Goal: Communication & Community: Participate in discussion

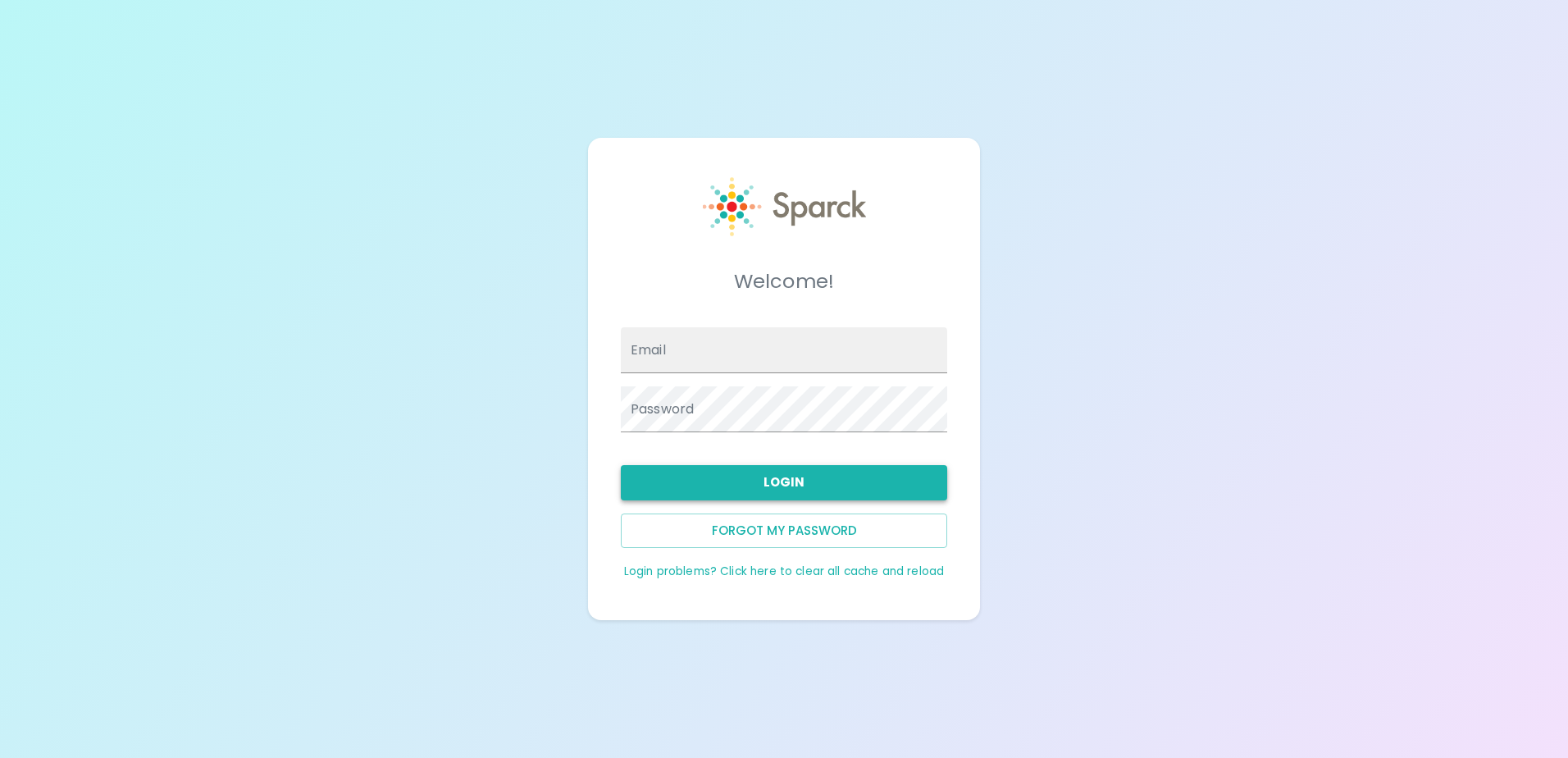
type input "[EMAIL_ADDRESS][DOMAIN_NAME]"
click at [812, 485] on button "Login" at bounding box center [784, 482] width 326 height 34
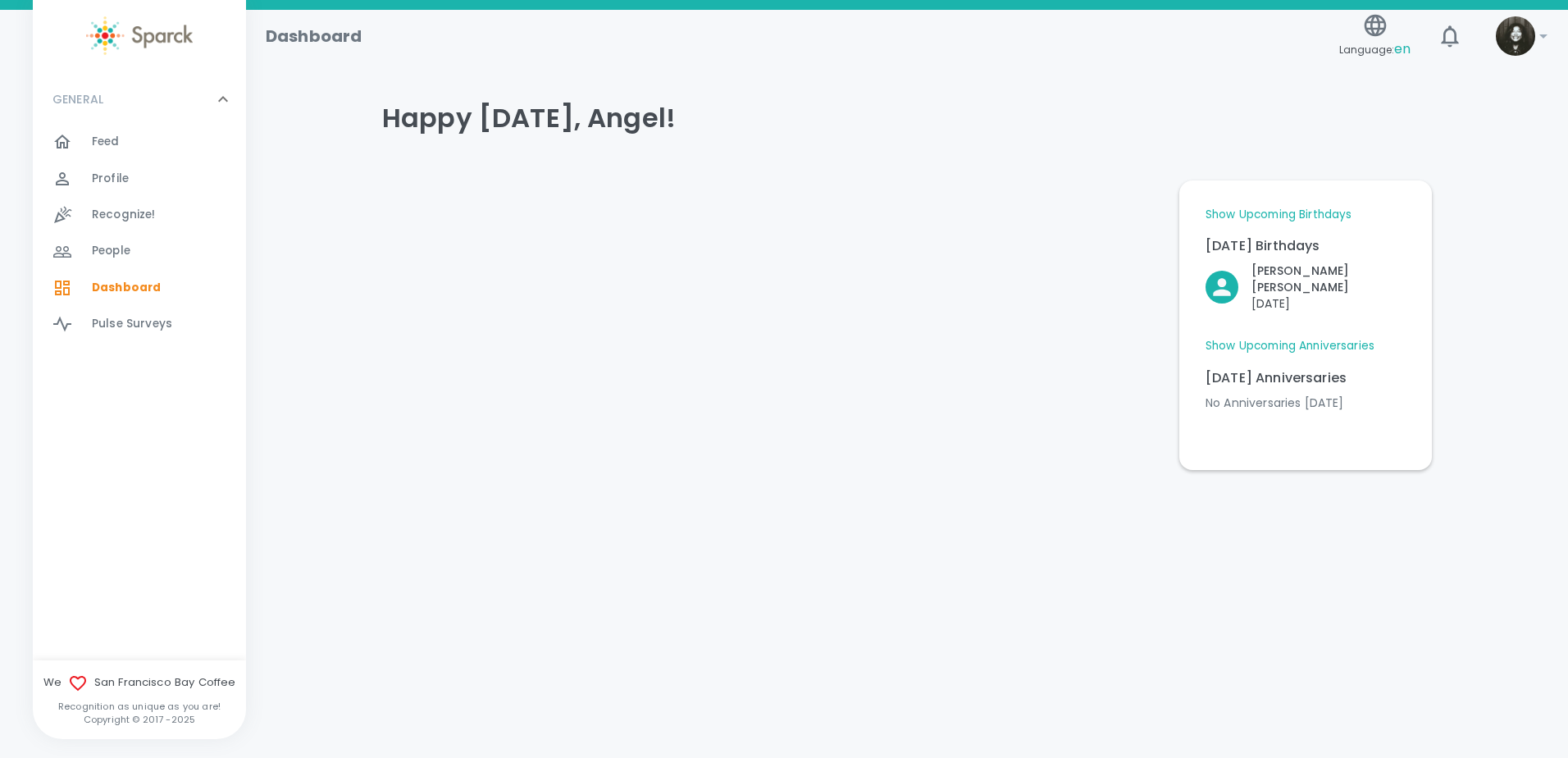
click at [166, 143] on div "Feed 0" at bounding box center [169, 142] width 154 height 23
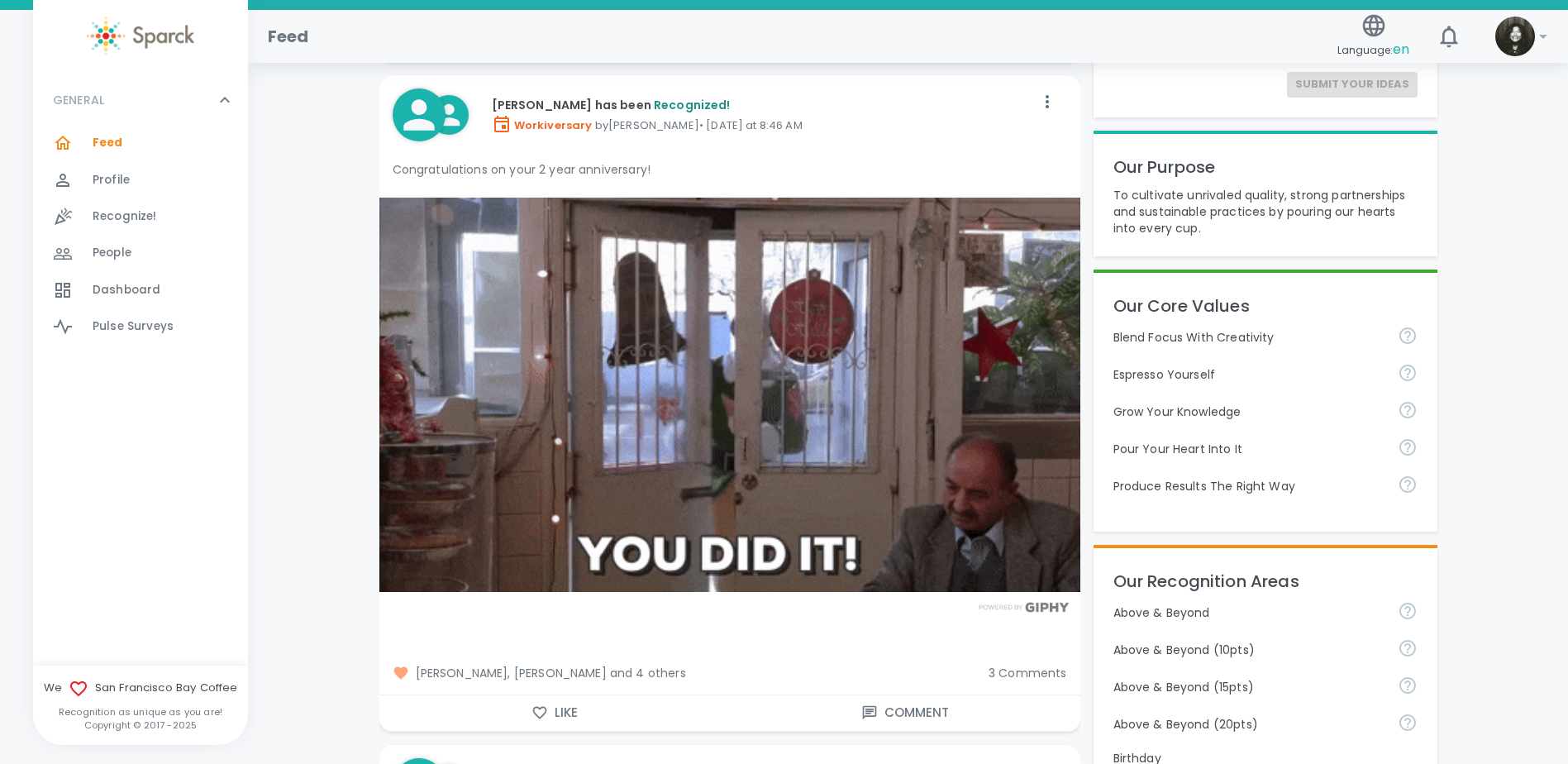
scroll to position [248, 0]
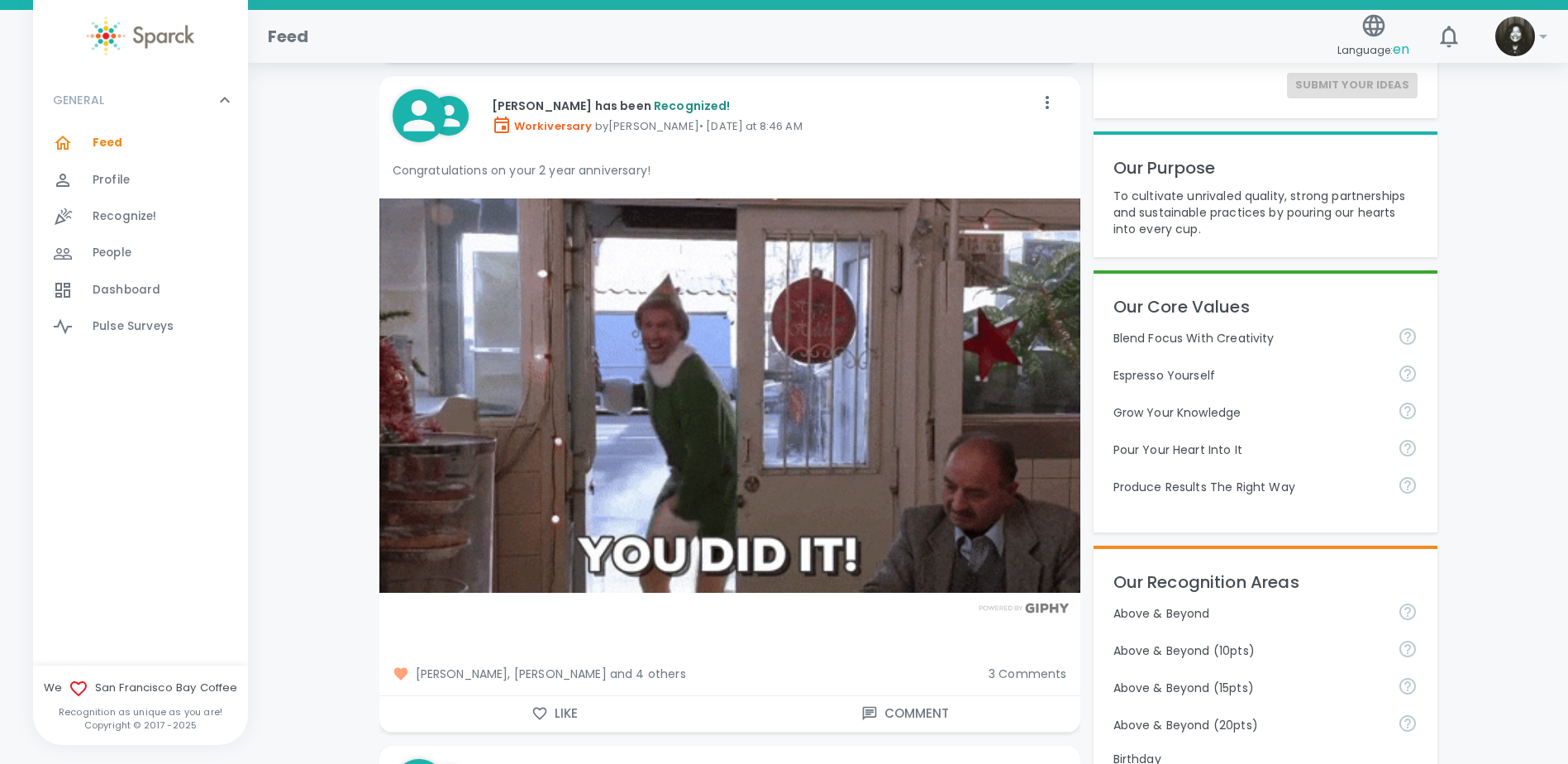
click at [1026, 681] on span "3 Comments" at bounding box center [1028, 674] width 79 height 17
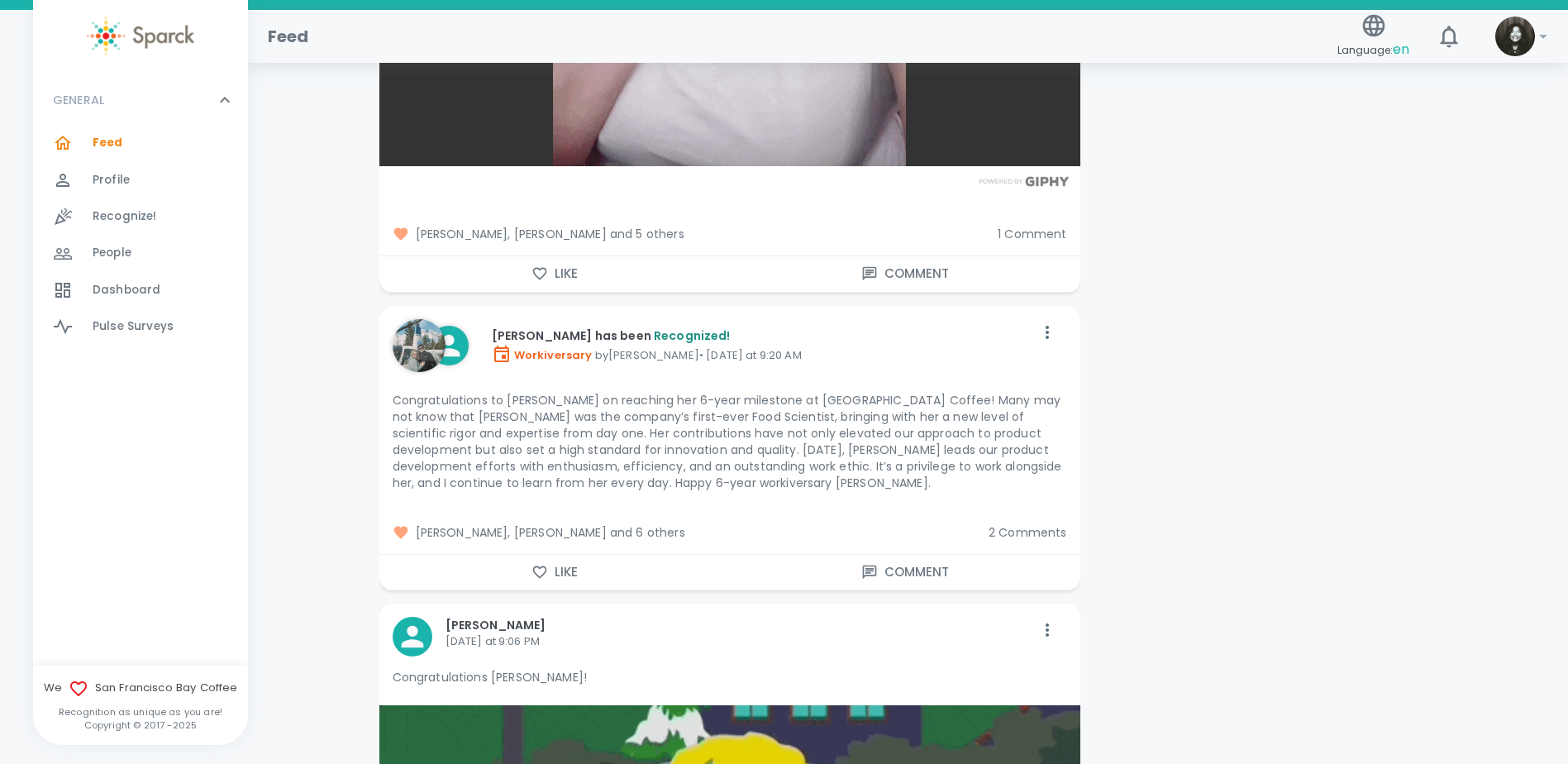
scroll to position [6121, 0]
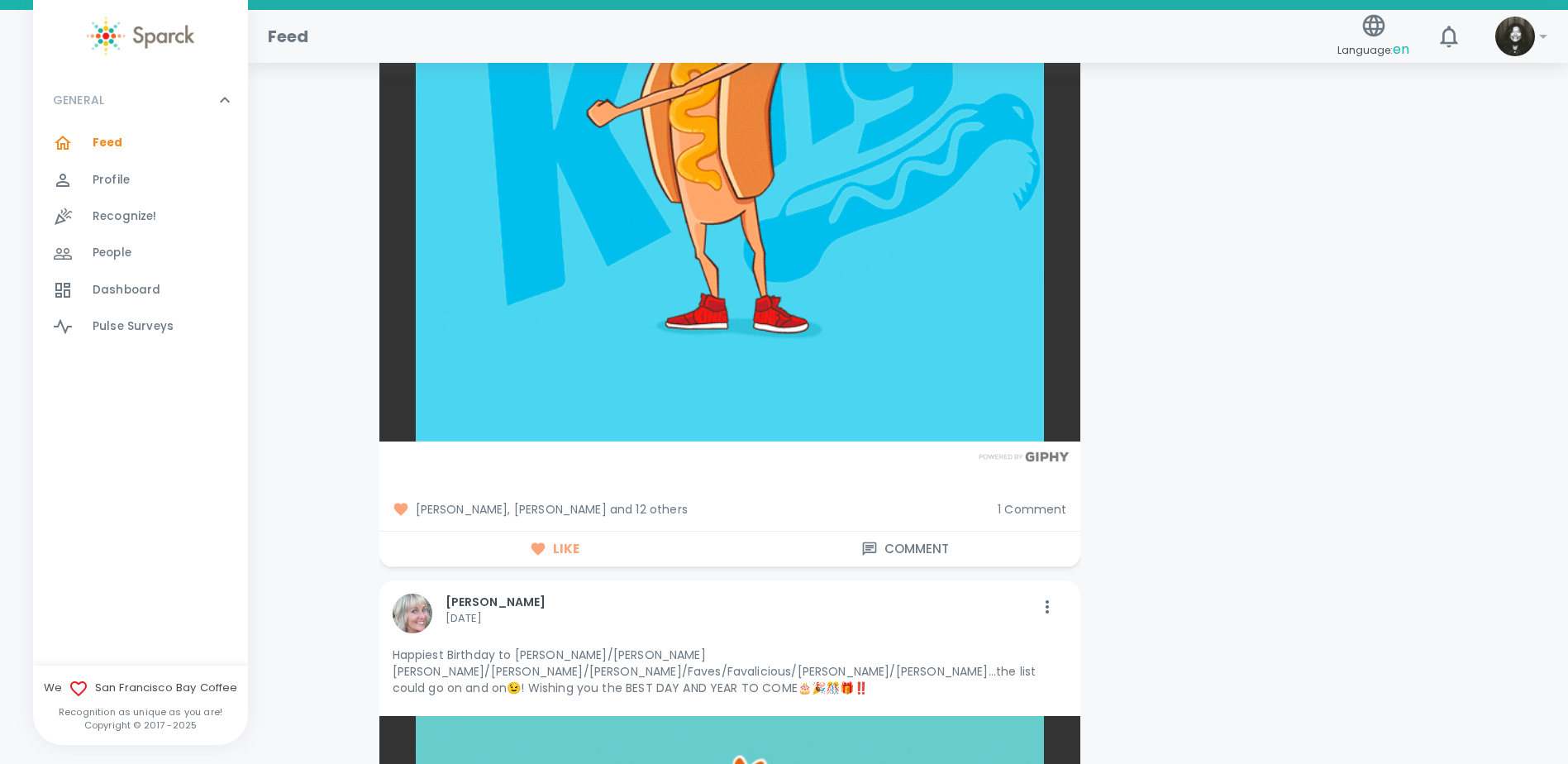
scroll to position [13235, 0]
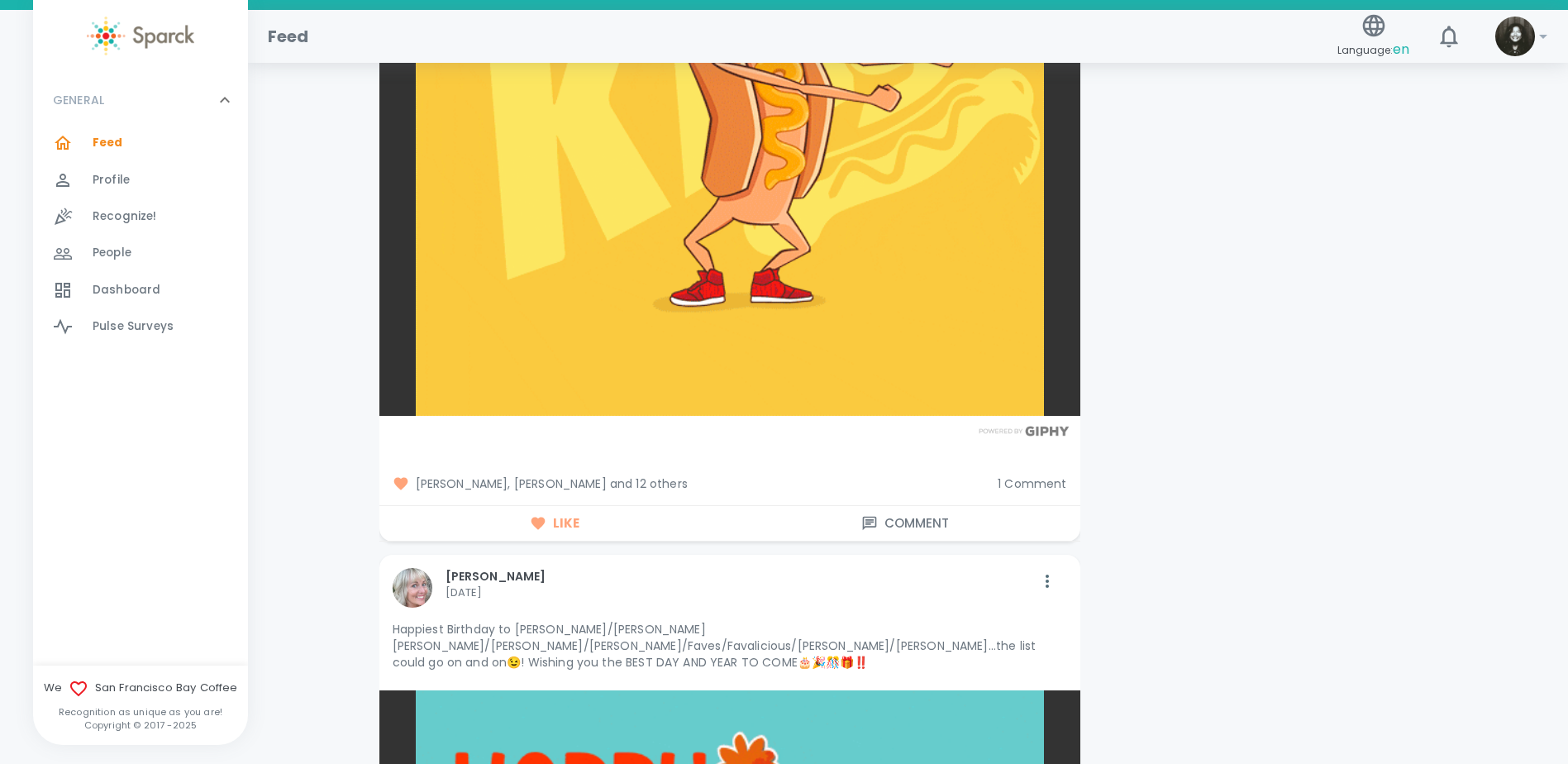
click at [1018, 477] on div "[PERSON_NAME], [PERSON_NAME] and 12 others 1 Comment" at bounding box center [723, 477] width 714 height 56
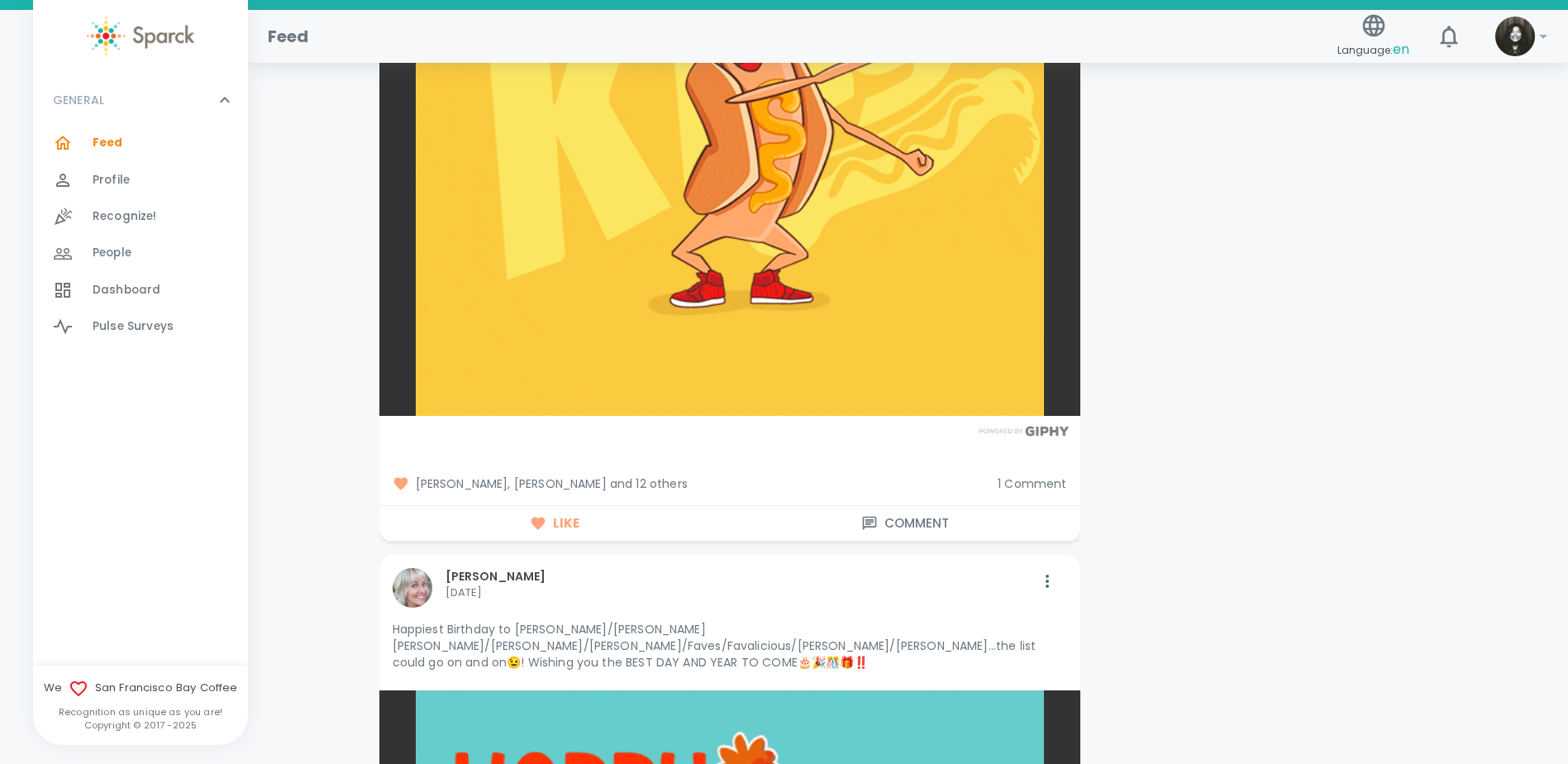
click at [1021, 476] on span "1 Comment" at bounding box center [1031, 484] width 68 height 17
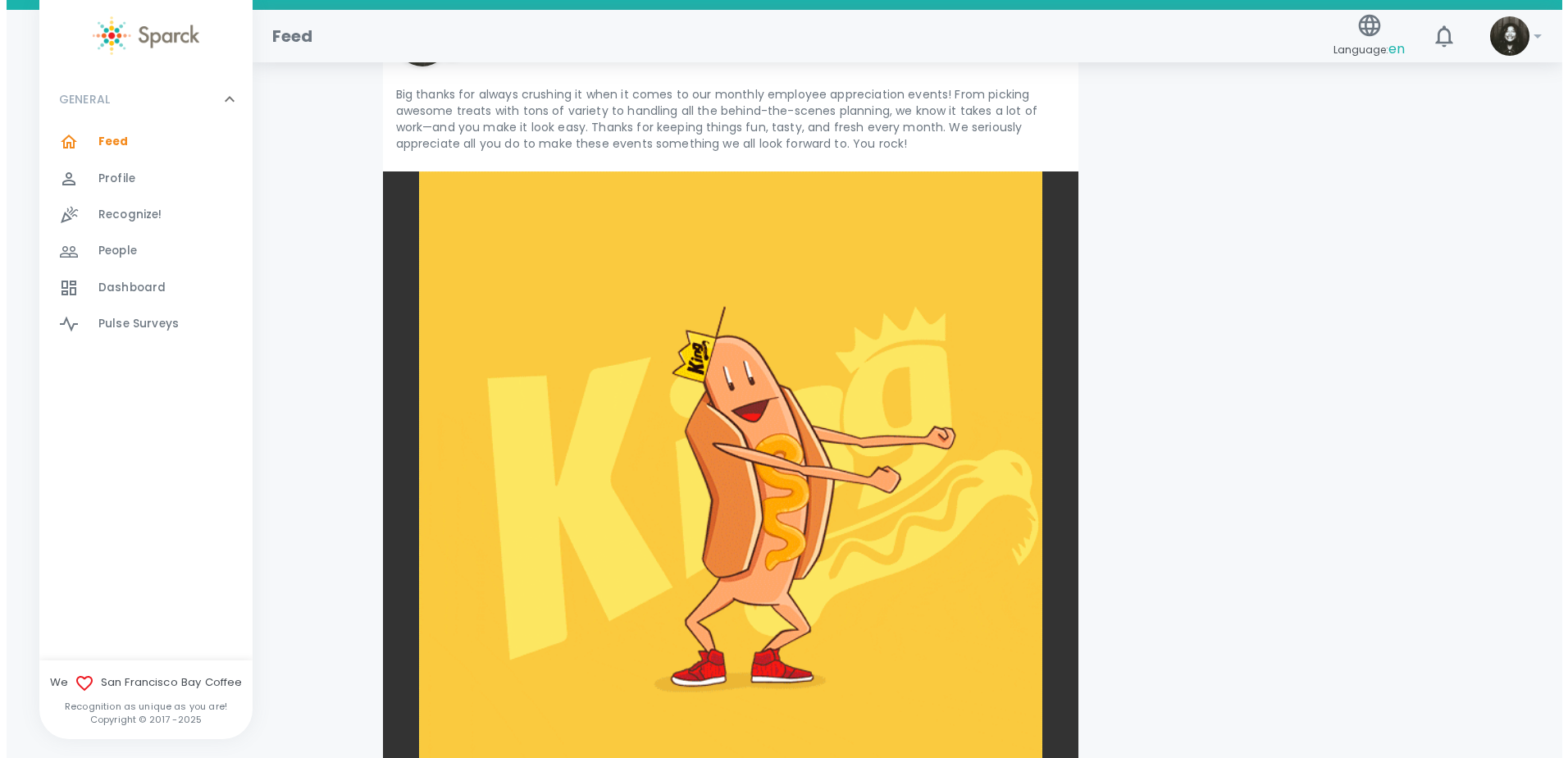
scroll to position [13049, 0]
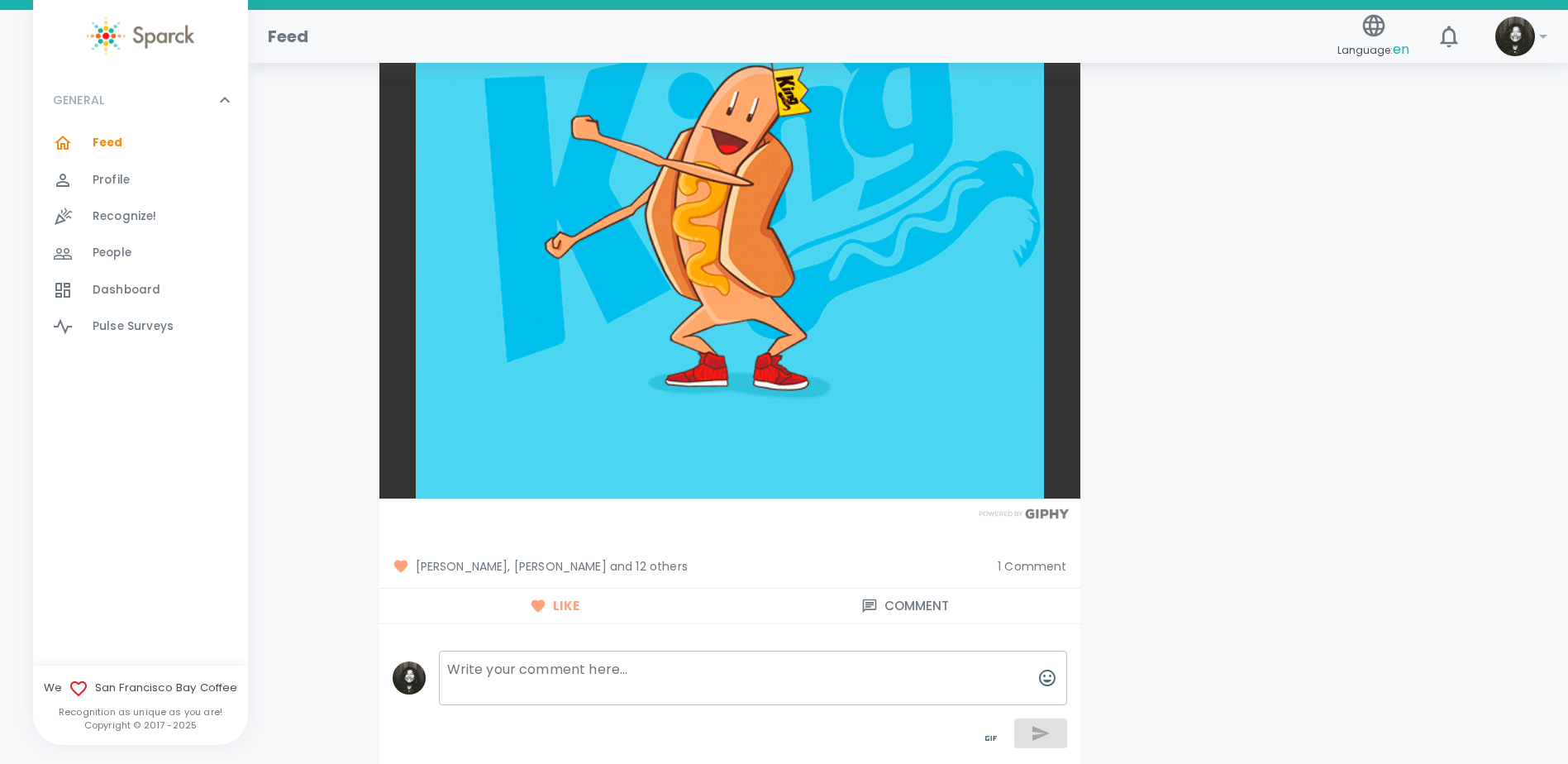
click at [645, 558] on span "[PERSON_NAME], [PERSON_NAME] and 12 others" at bounding box center [688, 566] width 593 height 17
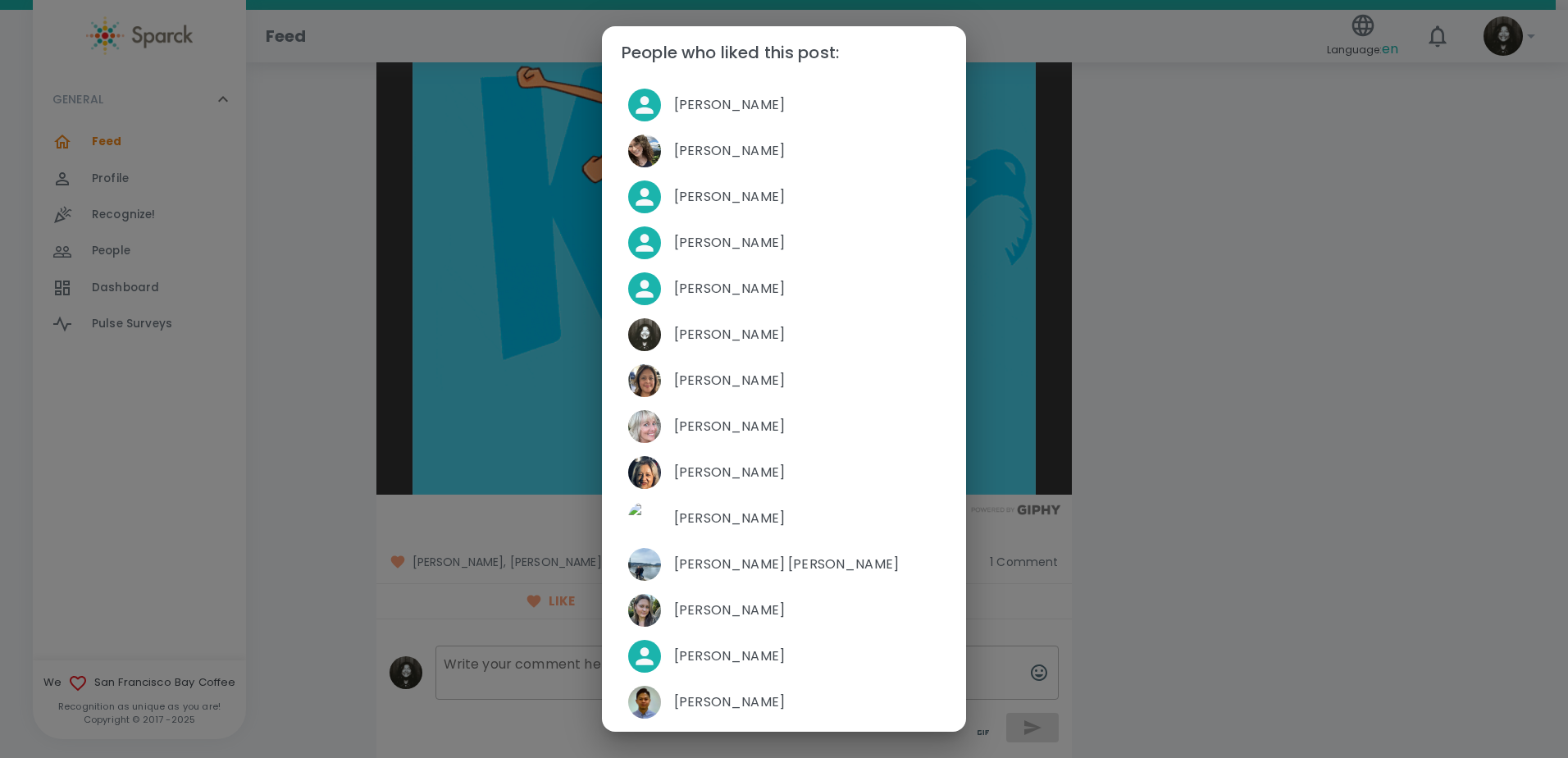
scroll to position [0, 0]
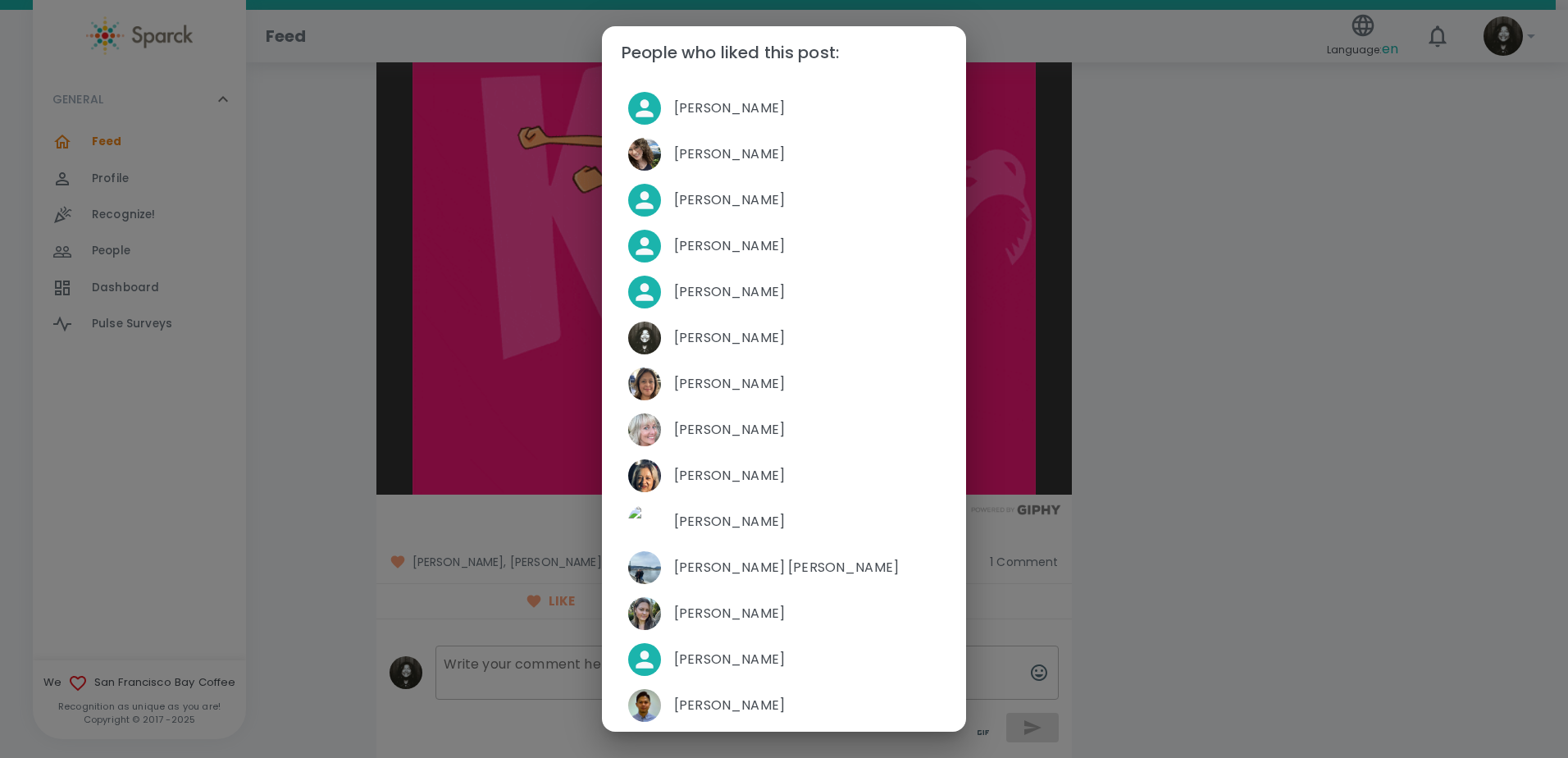
click at [1355, 560] on div "People who liked this post: [PERSON_NAME] [PERSON_NAME] [PERSON_NAME] [PERSON_N…" at bounding box center [784, 379] width 1568 height 758
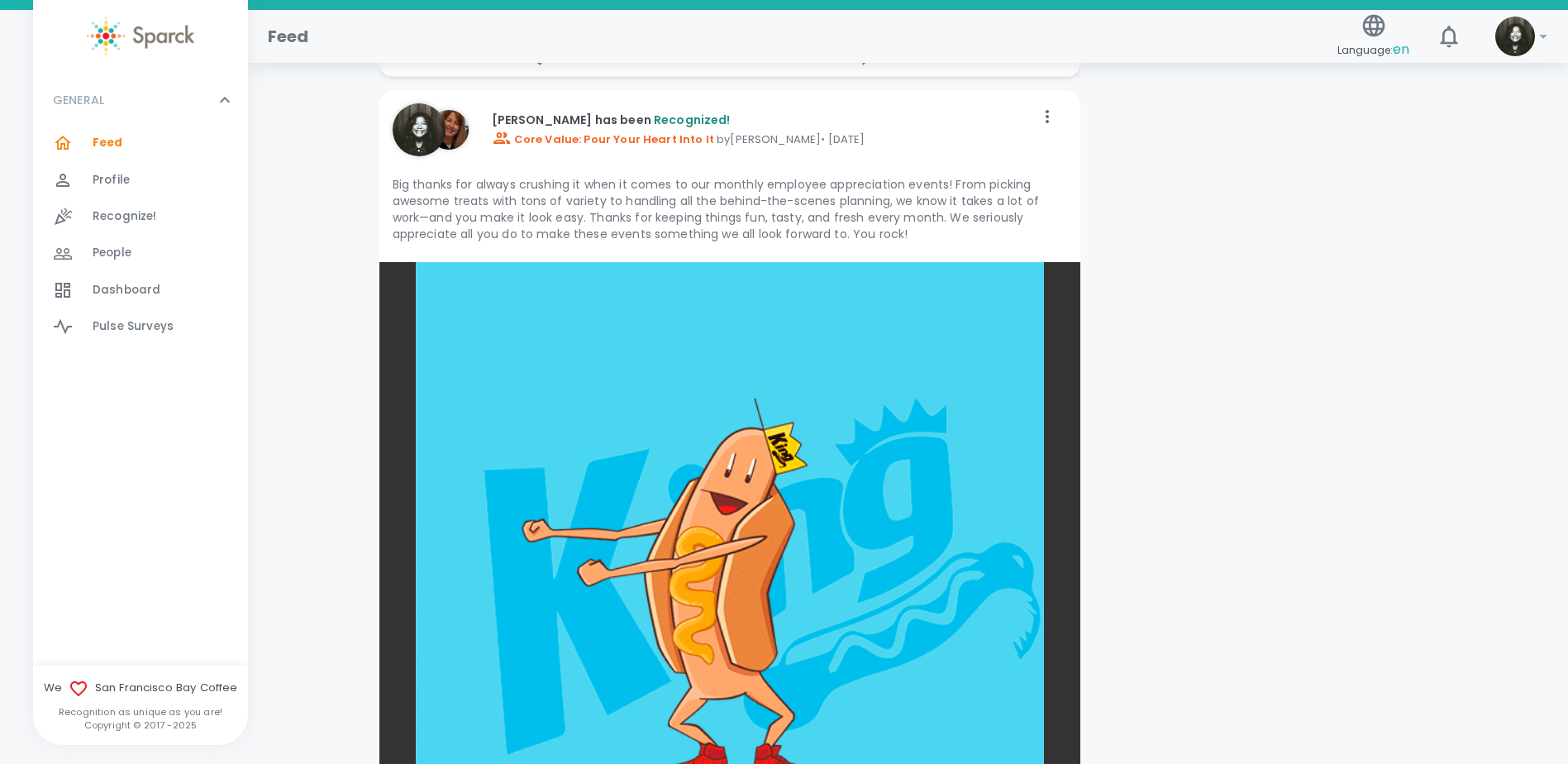
scroll to position [12739, 0]
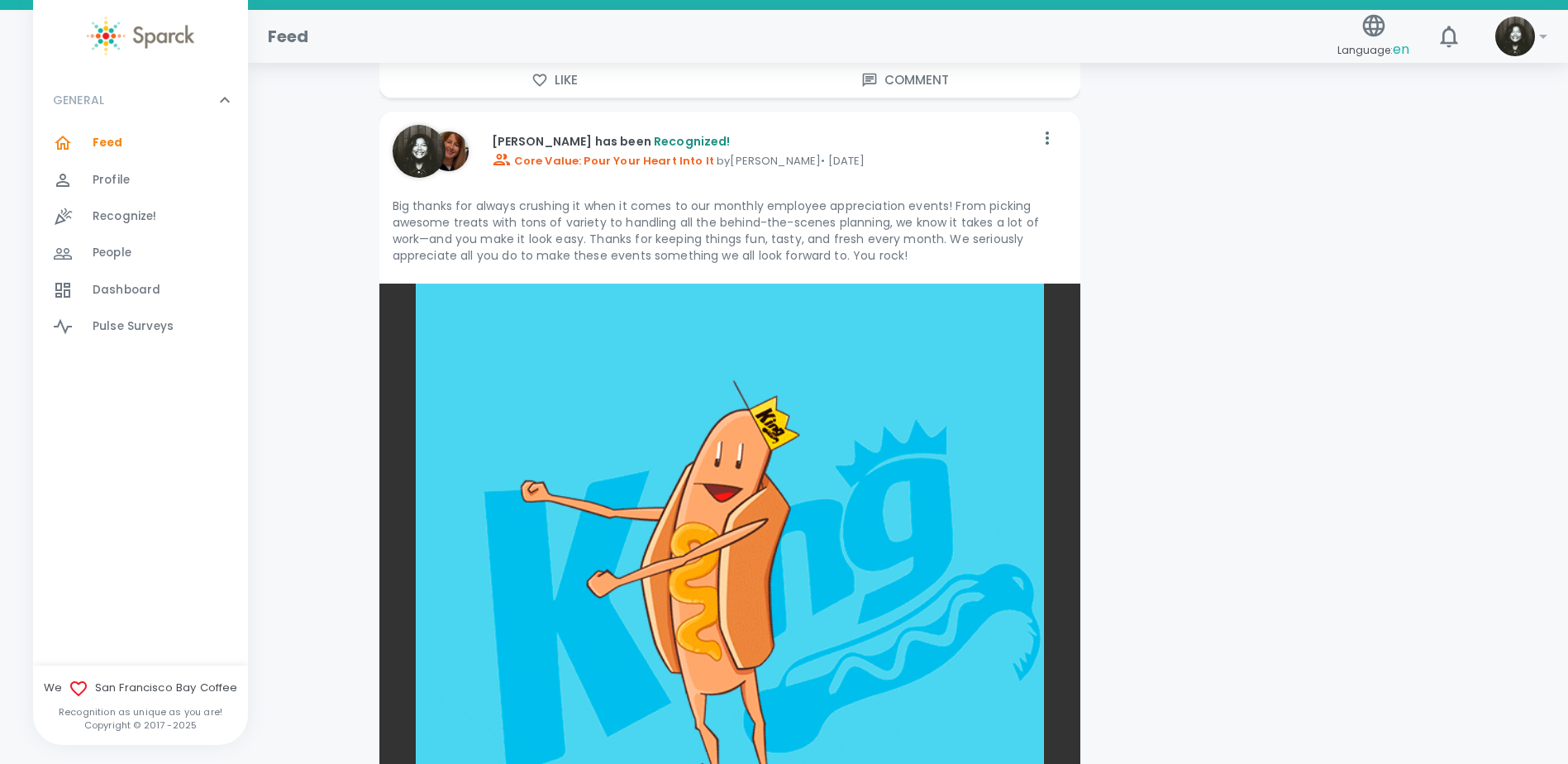
drag, startPoint x: 142, startPoint y: 144, endPoint x: 187, endPoint y: 126, distance: 48.5
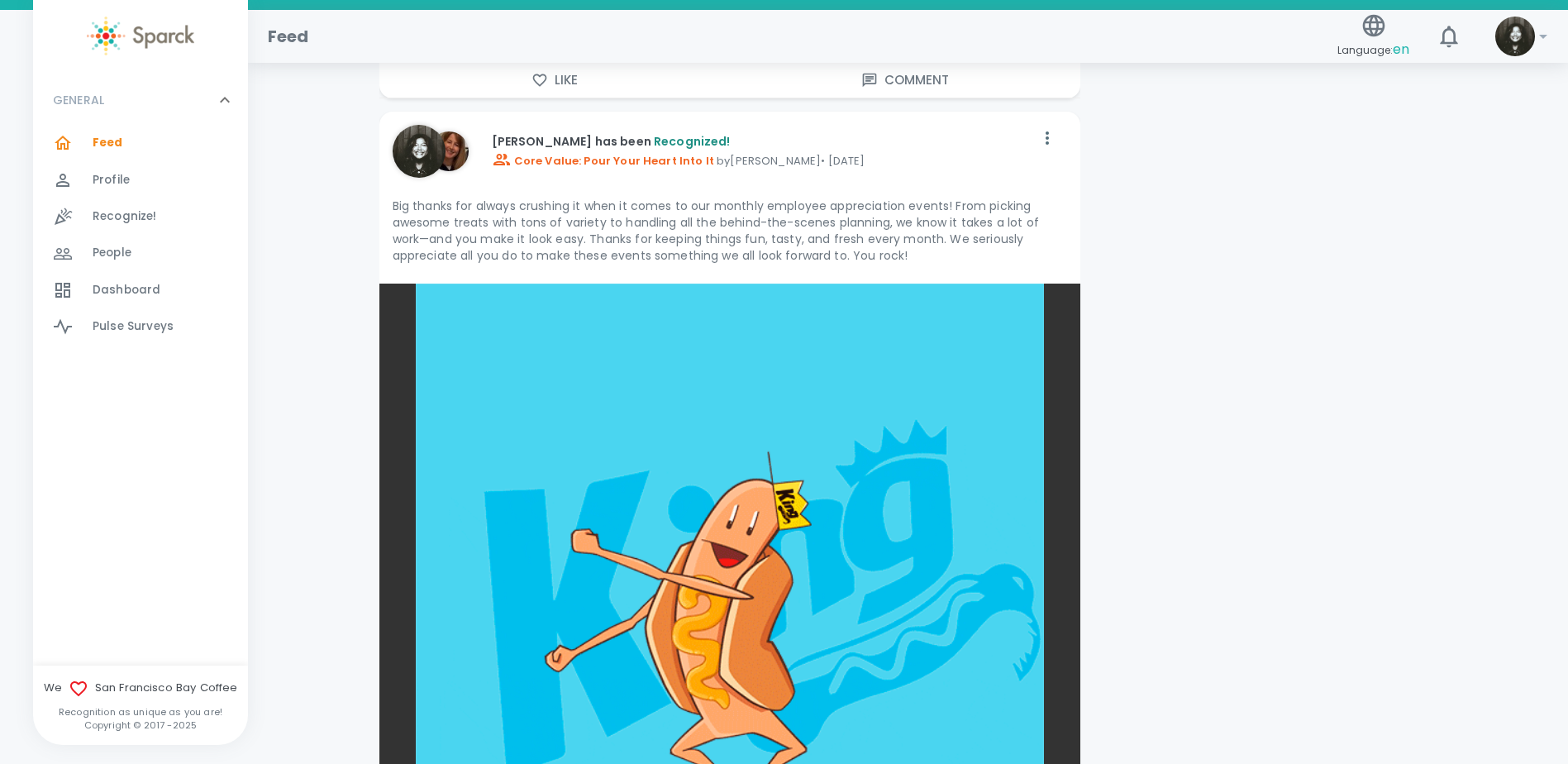
click at [142, 144] on div "Feed 0" at bounding box center [170, 143] width 155 height 23
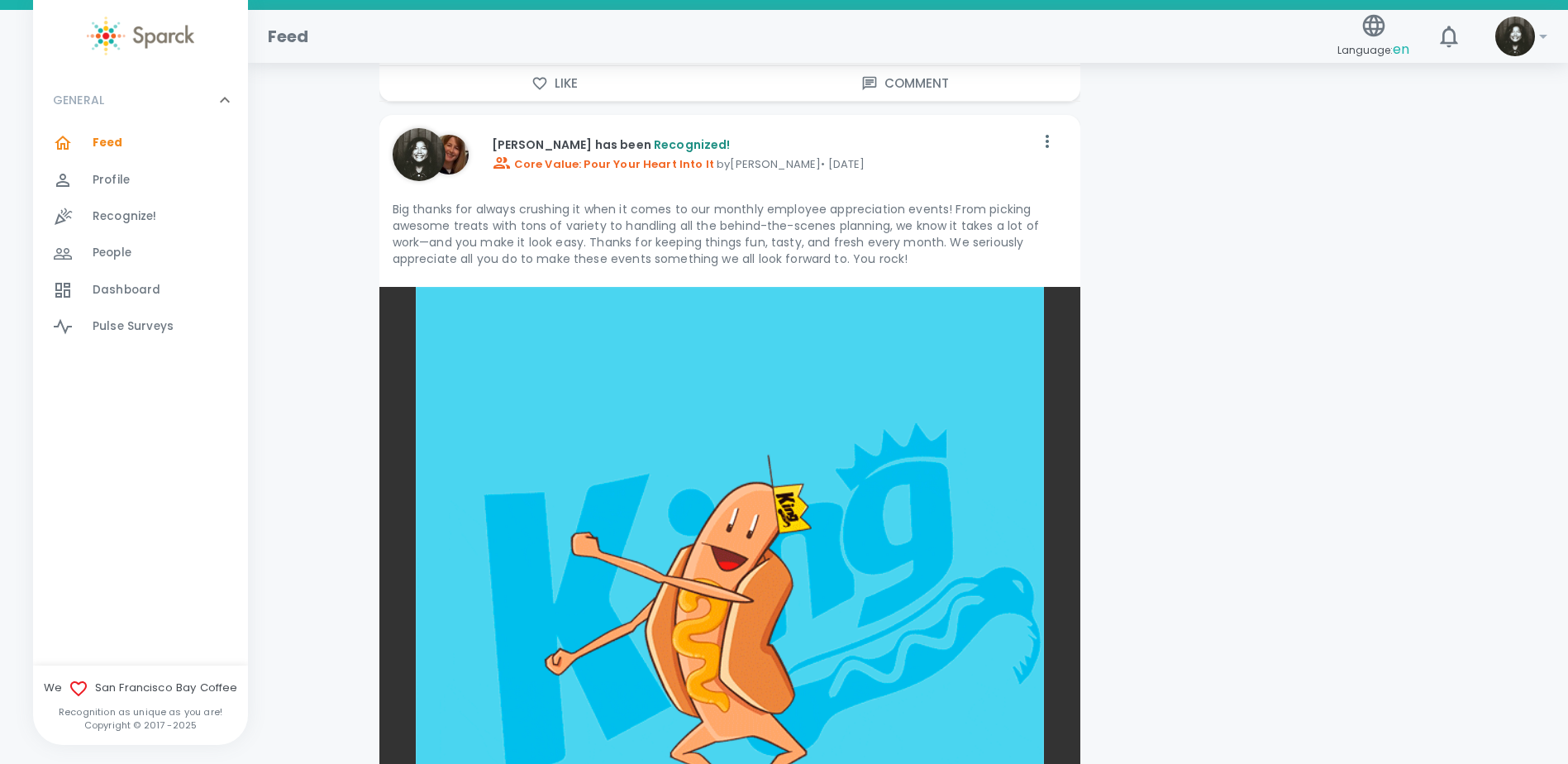
scroll to position [12491, 0]
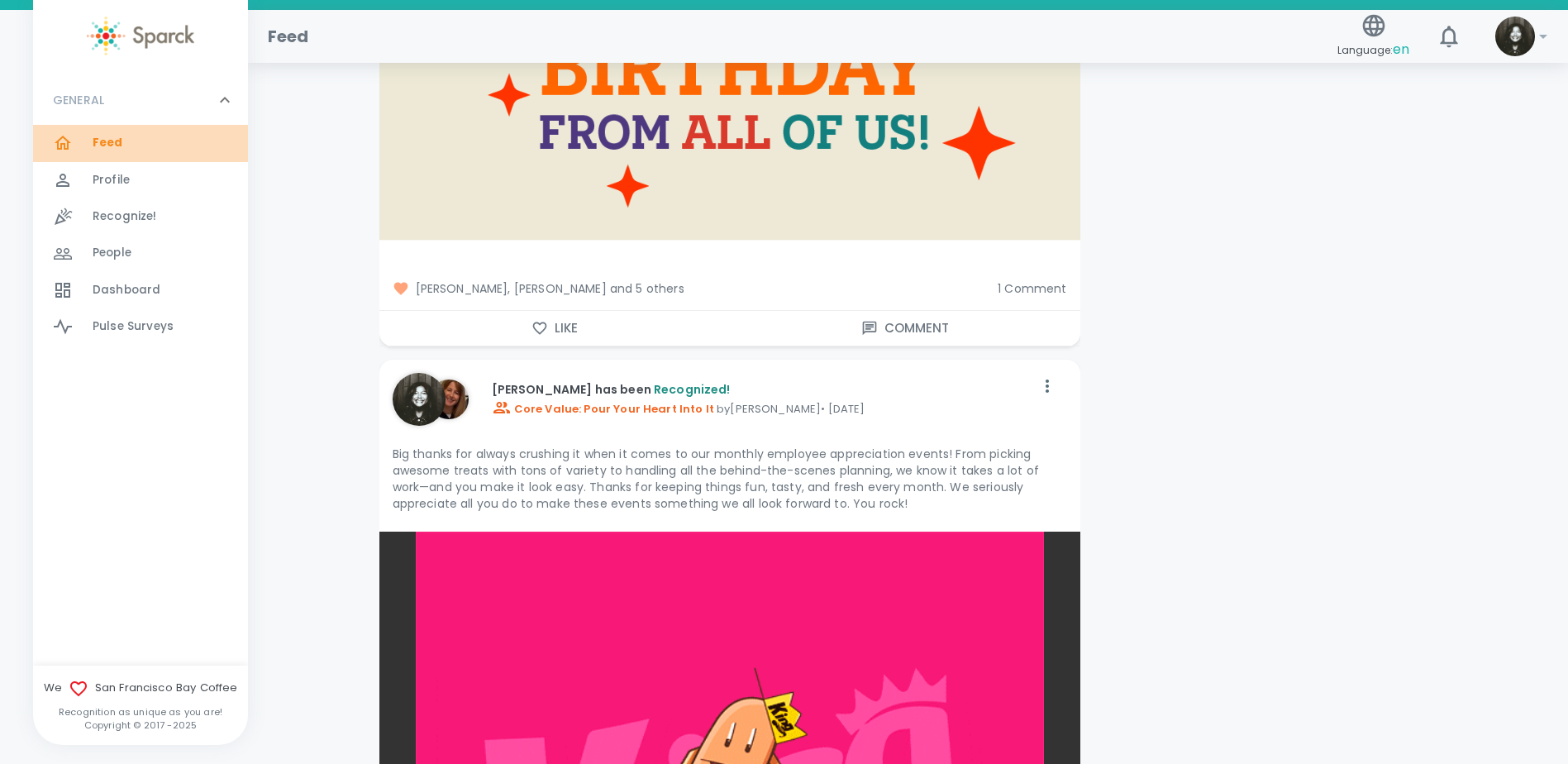
click at [146, 144] on div "Feed 0" at bounding box center [170, 143] width 155 height 23
